Goal: Find contact information: Find contact information

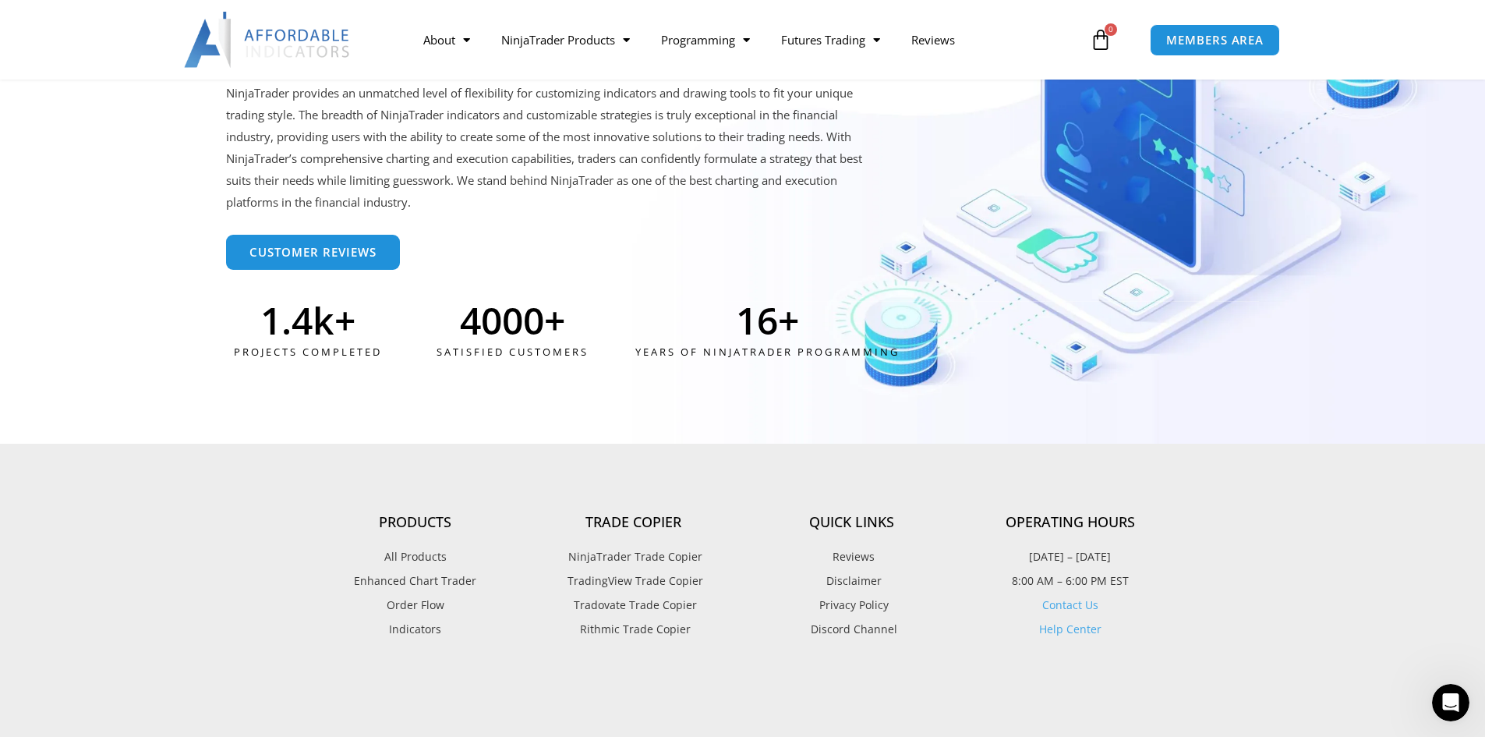
scroll to position [3967, 0]
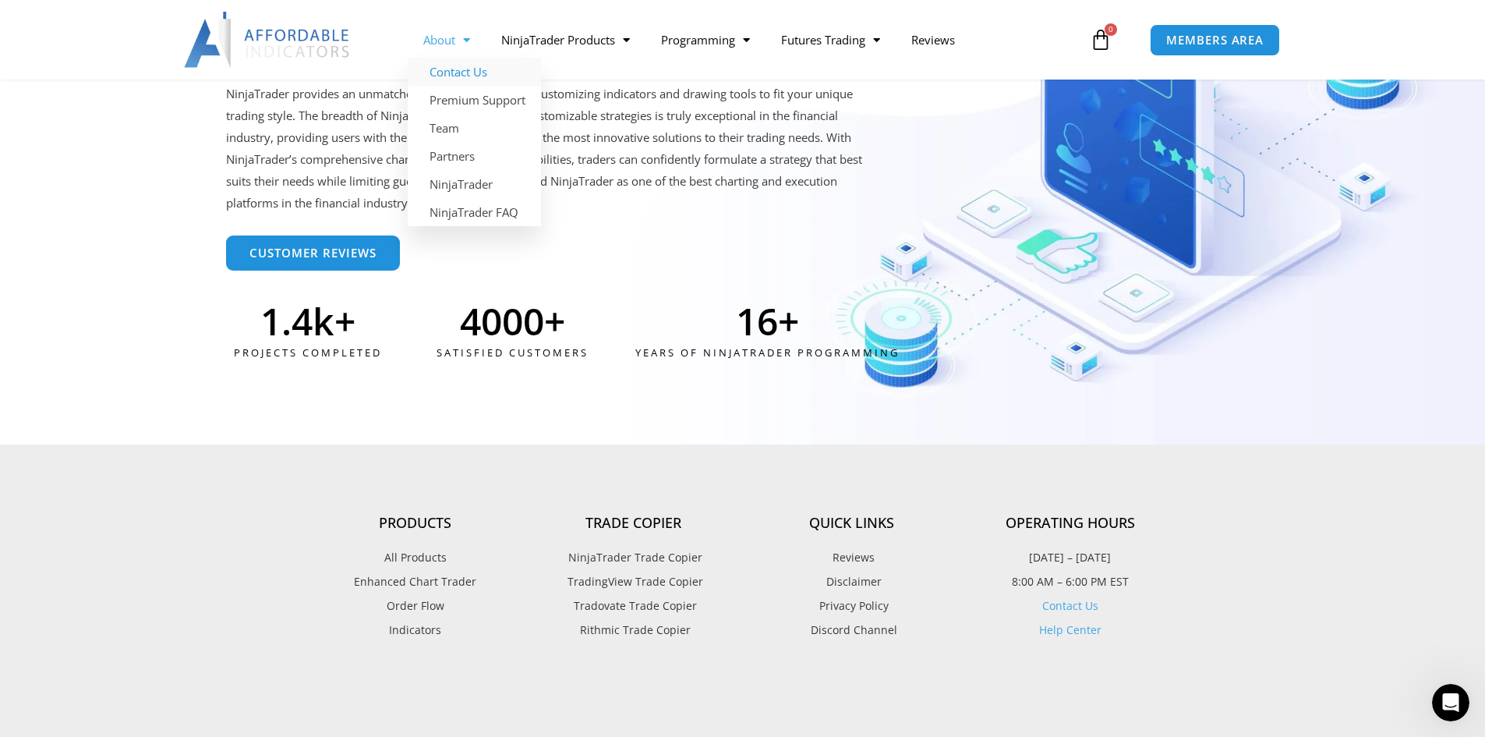
click at [465, 73] on link "Contact Us" at bounding box center [474, 72] width 133 height 28
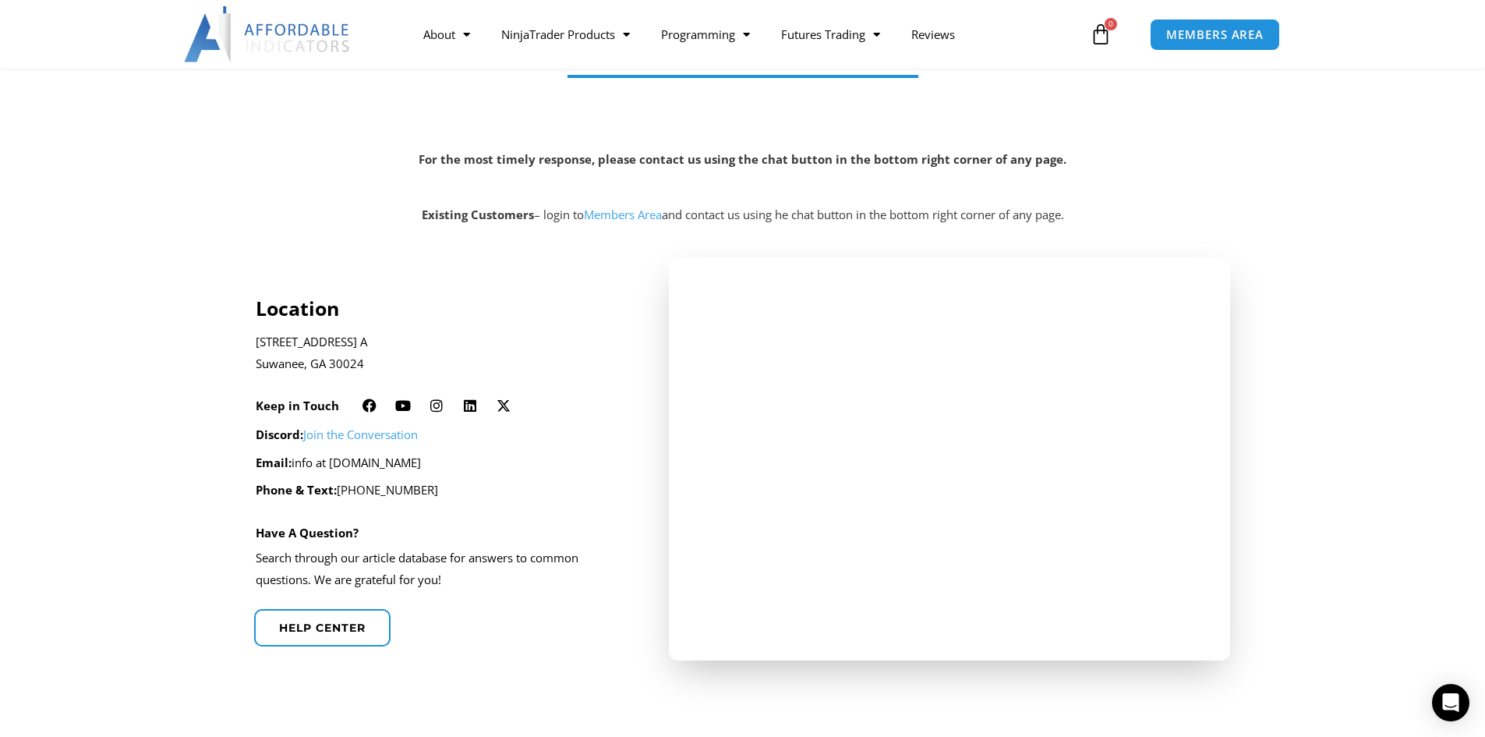
scroll to position [234, 0]
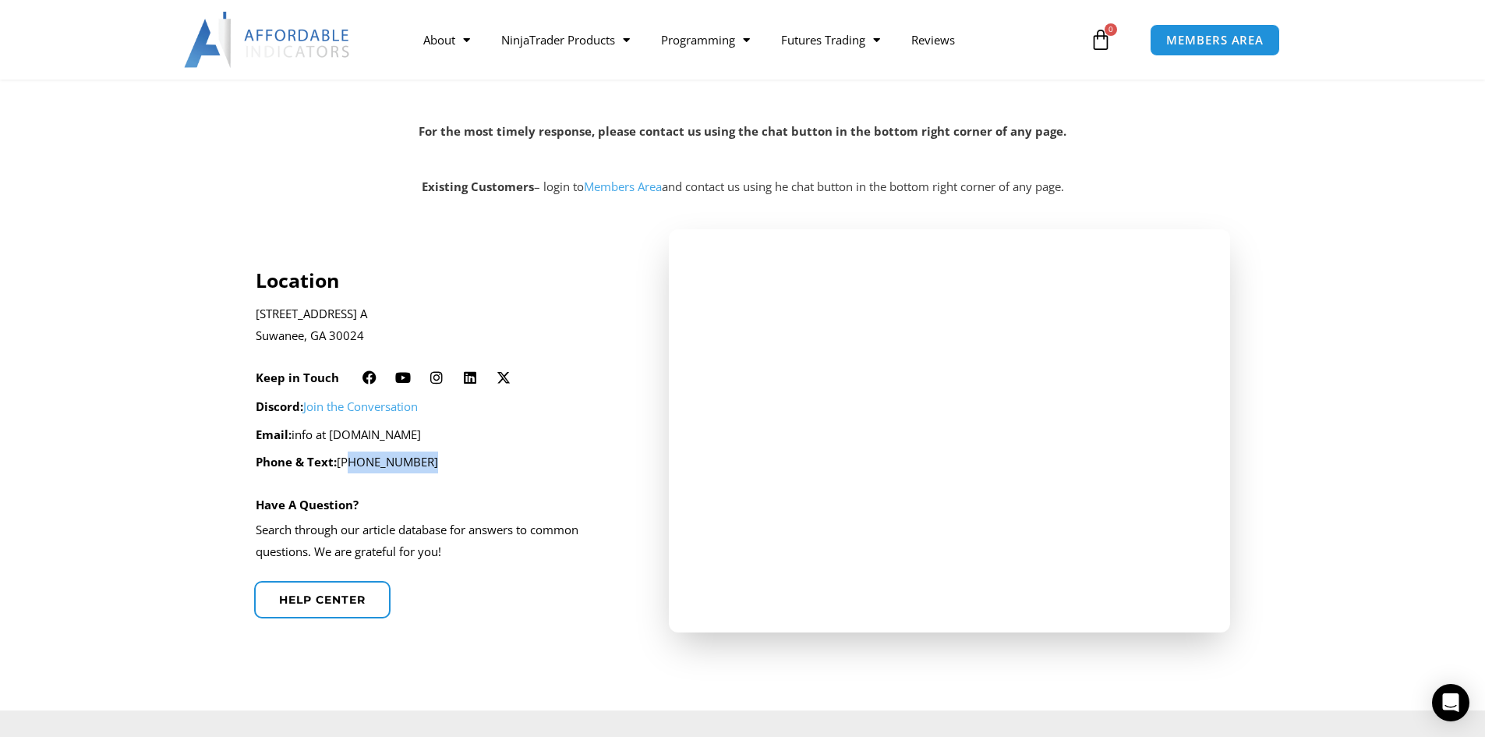
drag, startPoint x: 431, startPoint y: 459, endPoint x: 344, endPoint y: 461, distance: 87.4
click at [344, 461] on p "Phone & Text: 678-551-2107" at bounding box center [442, 462] width 372 height 22
copy p "678-551-2107"
